Goal: Task Accomplishment & Management: Use online tool/utility

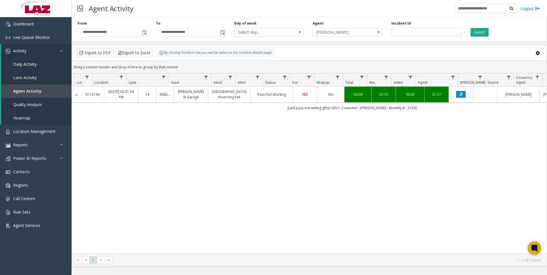
scroll to position [0, 81]
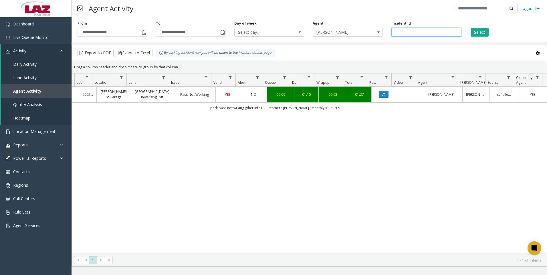
click at [424, 30] on input "*******" at bounding box center [426, 32] width 70 height 9
paste input "number"
click at [472, 31] on button "Select" at bounding box center [479, 32] width 18 height 9
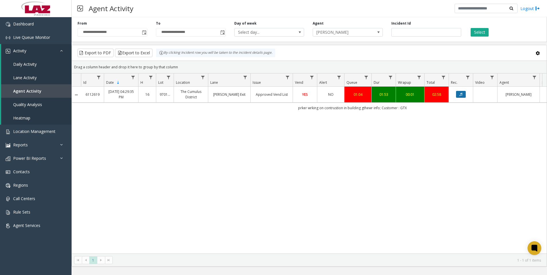
click at [461, 92] on button "Data table" at bounding box center [461, 94] width 10 height 7
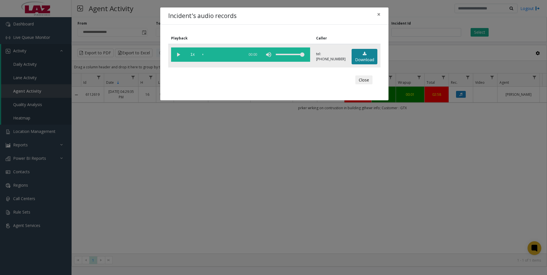
click at [359, 54] on link "Download" at bounding box center [364, 57] width 26 height 16
click at [192, 194] on div "Incident's audio records × Playback Caller 1x 01:54 tel:[PHONE_NUMBER] Download…" at bounding box center [273, 137] width 547 height 275
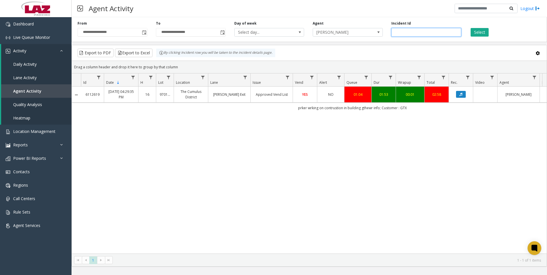
click at [415, 29] on input "*******" at bounding box center [426, 32] width 70 height 9
paste input "number"
click at [474, 34] on button "Select" at bounding box center [479, 32] width 18 height 9
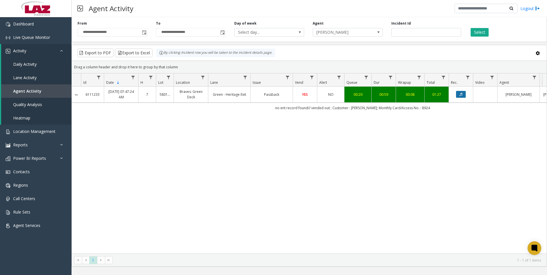
click at [462, 95] on icon "Data table" at bounding box center [460, 94] width 3 height 3
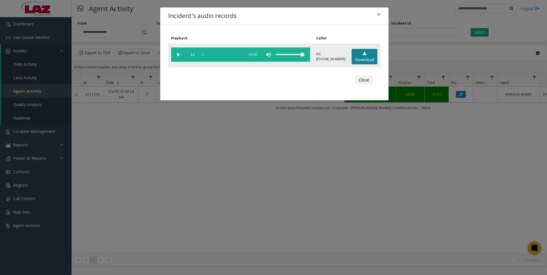
click at [358, 54] on link "Download" at bounding box center [364, 57] width 26 height 16
click at [166, 236] on div "Incident's audio records × Playback Caller 1x 01:12 tel:[PHONE_NUMBER] Download…" at bounding box center [273, 137] width 547 height 275
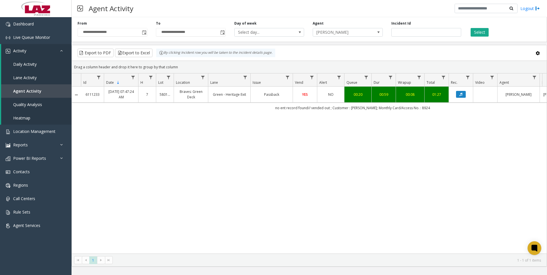
drag, startPoint x: 475, startPoint y: 175, endPoint x: 456, endPoint y: 146, distance: 34.4
click at [472, 175] on div "6111233 [DATE] 07:47:24 AM 7 580119 Braves: Green Deck Green - Heritage Exit Pa…" at bounding box center [309, 170] width 475 height 167
click at [415, 35] on input "*******" at bounding box center [426, 32] width 70 height 9
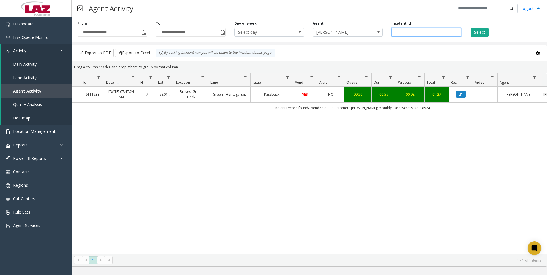
paste input "number"
click at [475, 35] on button "Select" at bounding box center [479, 32] width 18 height 9
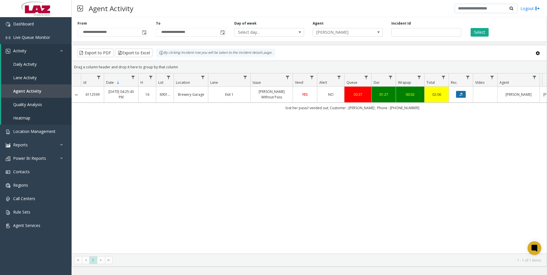
click at [461, 93] on icon "Data table" at bounding box center [460, 94] width 3 height 3
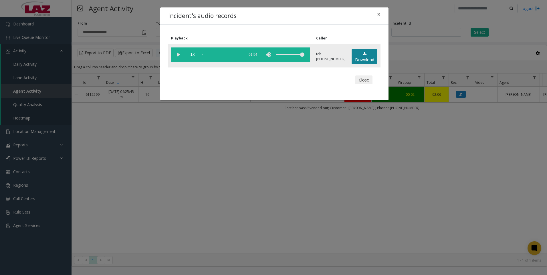
click at [362, 57] on link "Download" at bounding box center [364, 57] width 26 height 16
click at [179, 179] on div "Incident's audio records × Playback Caller 1x 01:54 tel:[PHONE_NUMBER] Download…" at bounding box center [273, 137] width 547 height 275
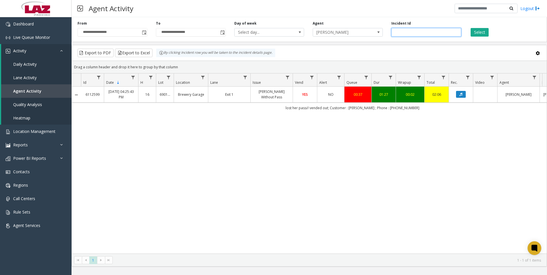
click at [427, 33] on input "*******" at bounding box center [426, 32] width 70 height 9
paste input "number"
click at [473, 32] on button "Select" at bounding box center [479, 32] width 18 height 9
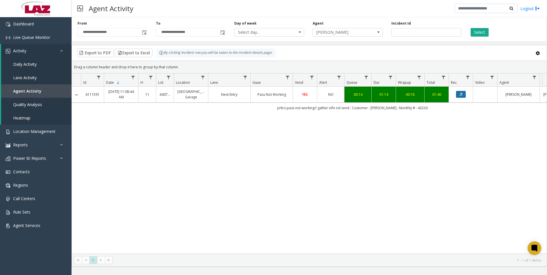
click at [459, 96] on button "Data table" at bounding box center [461, 94] width 10 height 7
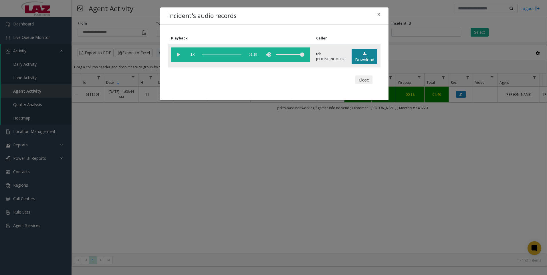
click at [365, 62] on link "Download" at bounding box center [364, 57] width 26 height 16
click at [201, 208] on div "Incident's audio records × Playback Caller 1x 01:19 tel:[PHONE_NUMBER] Download…" at bounding box center [273, 137] width 547 height 275
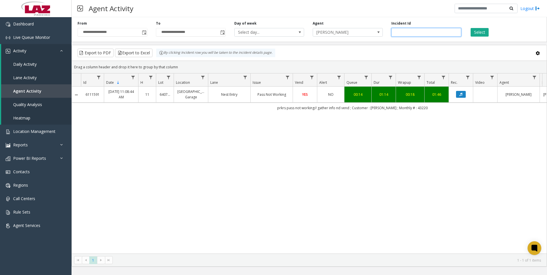
click at [413, 34] on input "*******" at bounding box center [426, 32] width 70 height 9
paste input "number"
type input "*******"
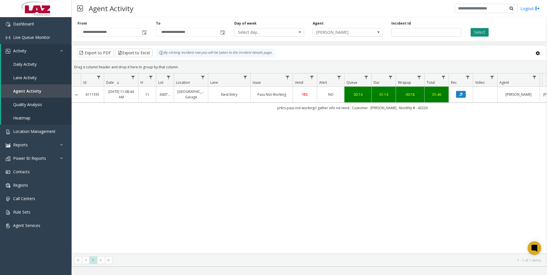
click at [479, 29] on button "Select" at bounding box center [479, 32] width 18 height 9
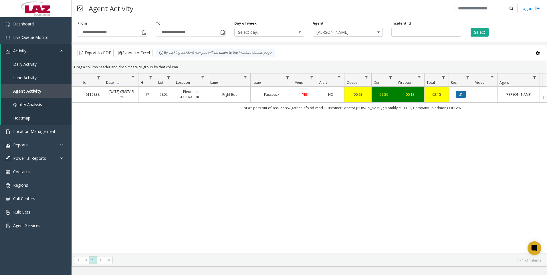
click at [459, 97] on button "Data table" at bounding box center [461, 94] width 10 height 7
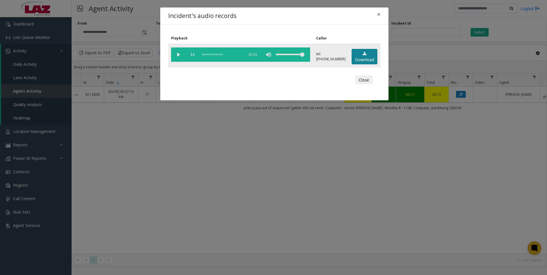
click at [362, 57] on link "Download" at bounding box center [364, 57] width 26 height 16
click at [168, 182] on div "Incident's audio records × Playback Caller 1x 01:51 tel:[PHONE_NUMBER] Download…" at bounding box center [273, 137] width 547 height 275
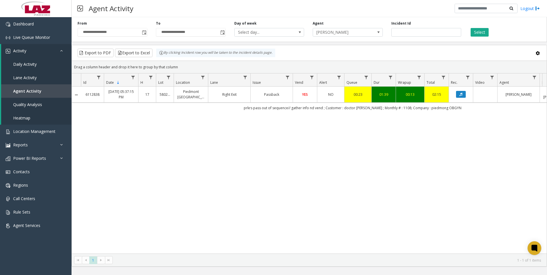
click at [199, 210] on div "6112838 [DATE] 05:37:15 PM 17 580268 Piedmont Physicians Plaza Right Exit Passb…" at bounding box center [309, 170] width 475 height 167
click at [123, 154] on div "6112838 [DATE] 05:37:15 PM 17 580268 Piedmont Physicians Plaza Right Exit Passb…" at bounding box center [309, 170] width 475 height 167
